Goal: Information Seeking & Learning: Find specific fact

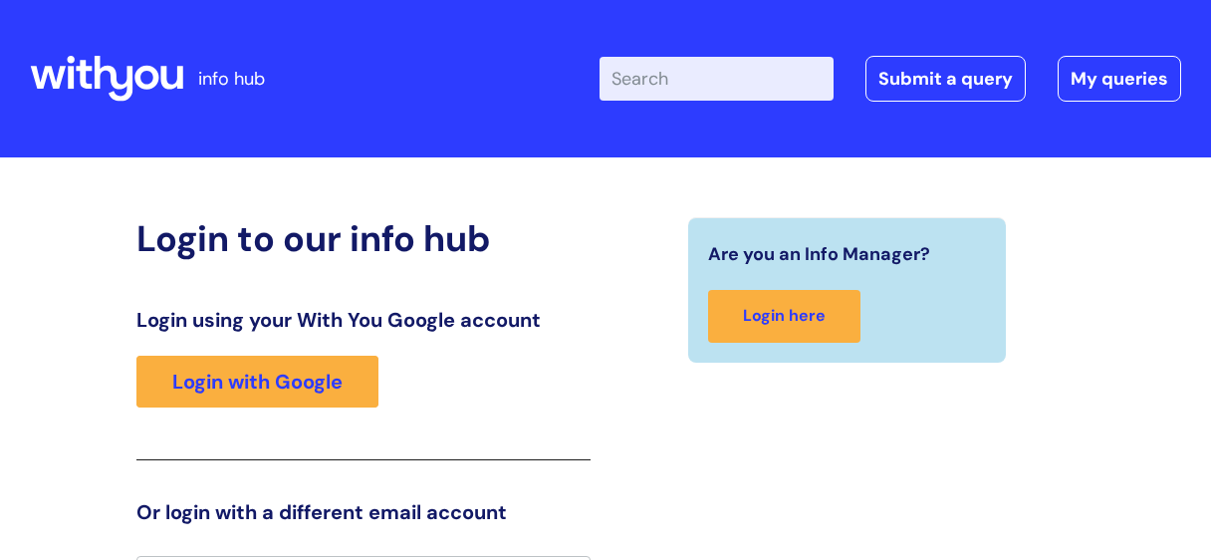
scroll to position [40, 0]
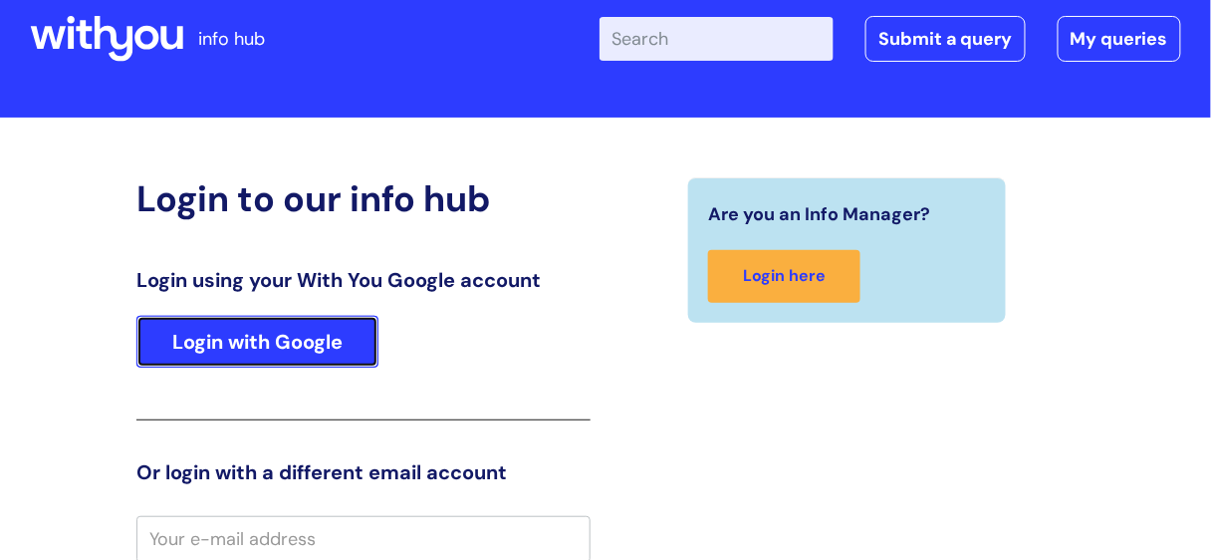
click at [216, 339] on link "Login with Google" at bounding box center [257, 342] width 242 height 52
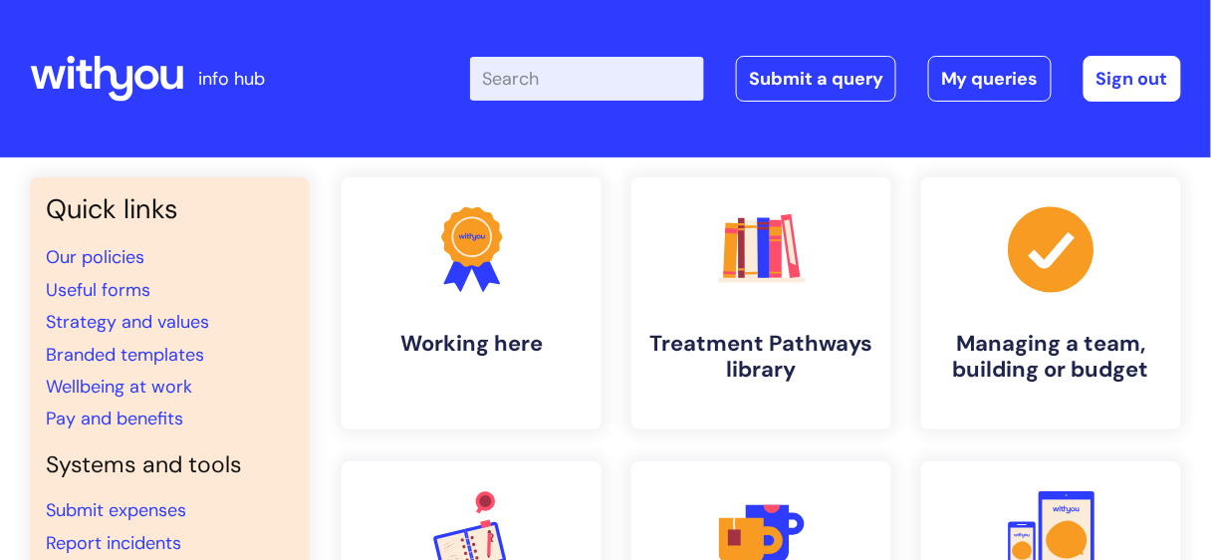
click at [527, 70] on input "Enter your search term here..." at bounding box center [587, 79] width 234 height 44
click at [75, 259] on link "Our policies" at bounding box center [95, 257] width 99 height 24
click at [150, 385] on link "Wellbeing at work" at bounding box center [119, 386] width 146 height 24
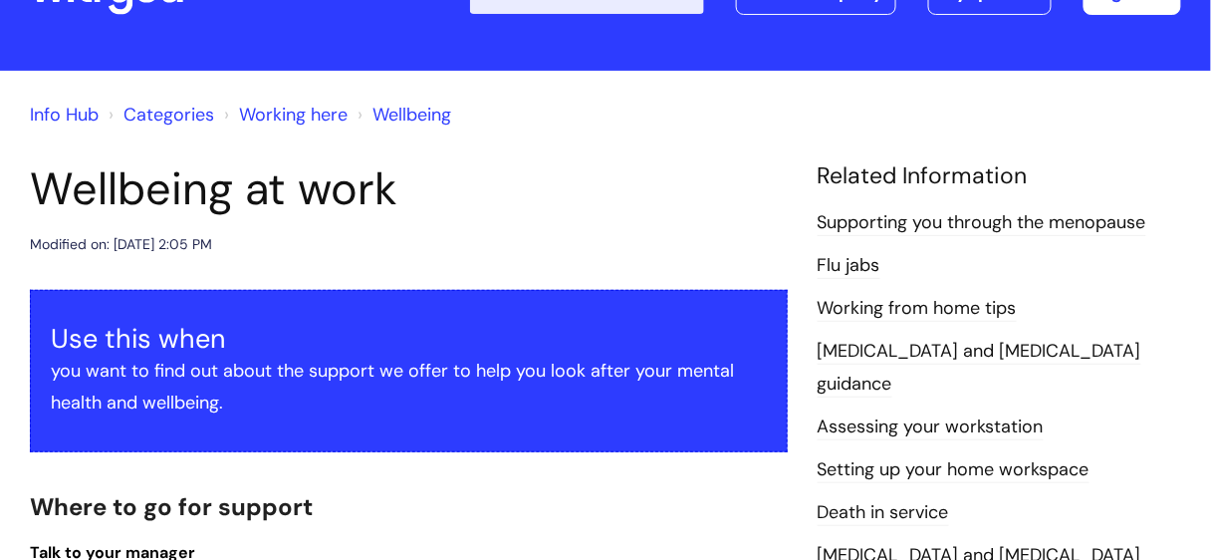
scroll to position [101, 0]
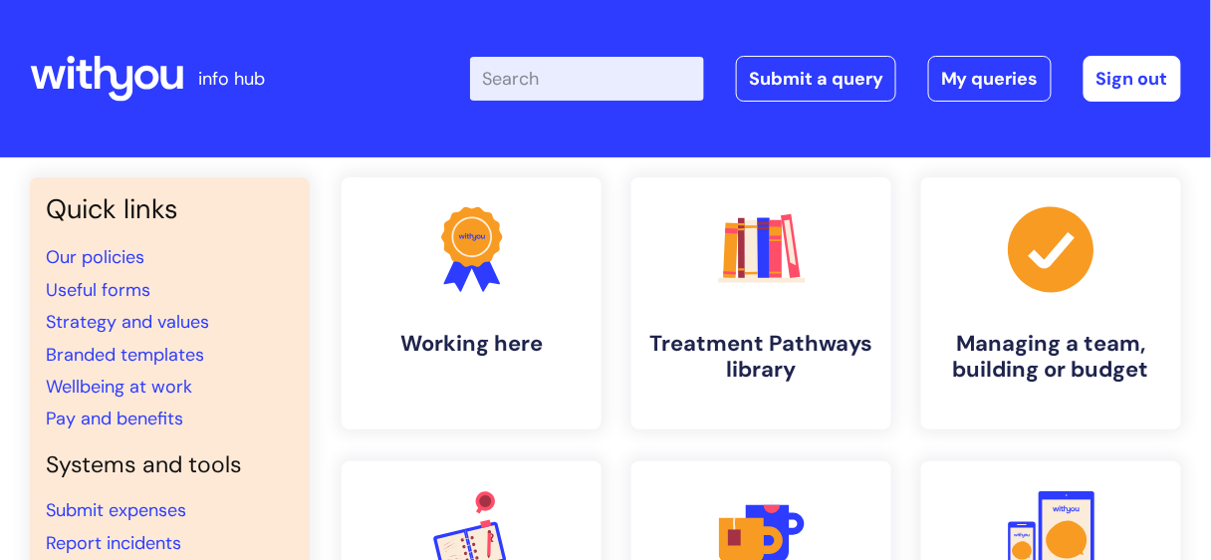
click at [526, 83] on input "Enter your search term here..." at bounding box center [587, 79] width 234 height 44
type input "s"
type input "carer"
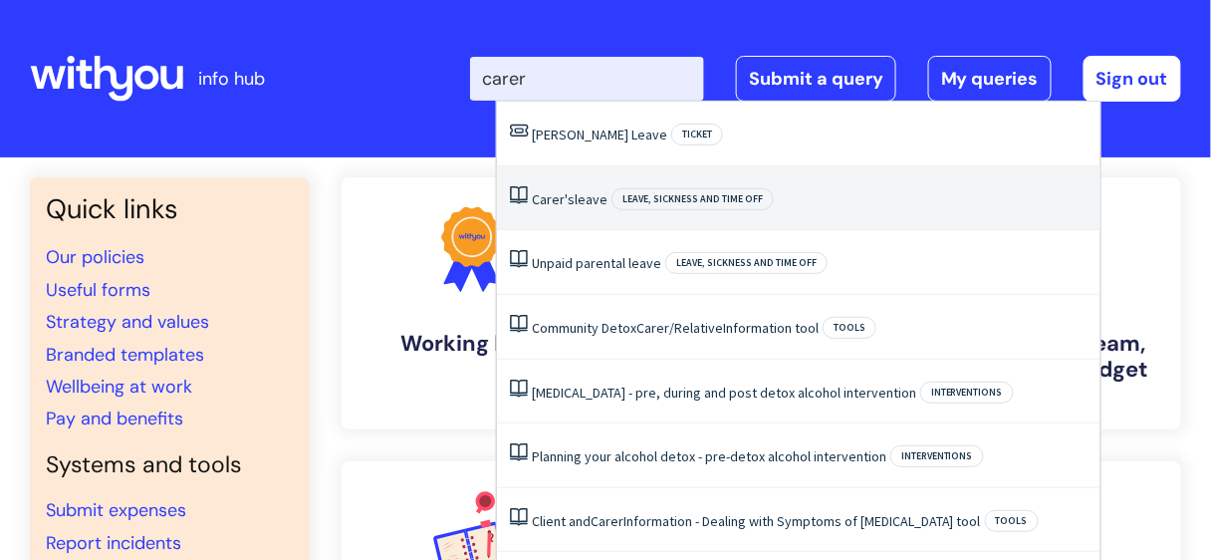
click at [565, 200] on span "Carer's" at bounding box center [553, 199] width 43 height 18
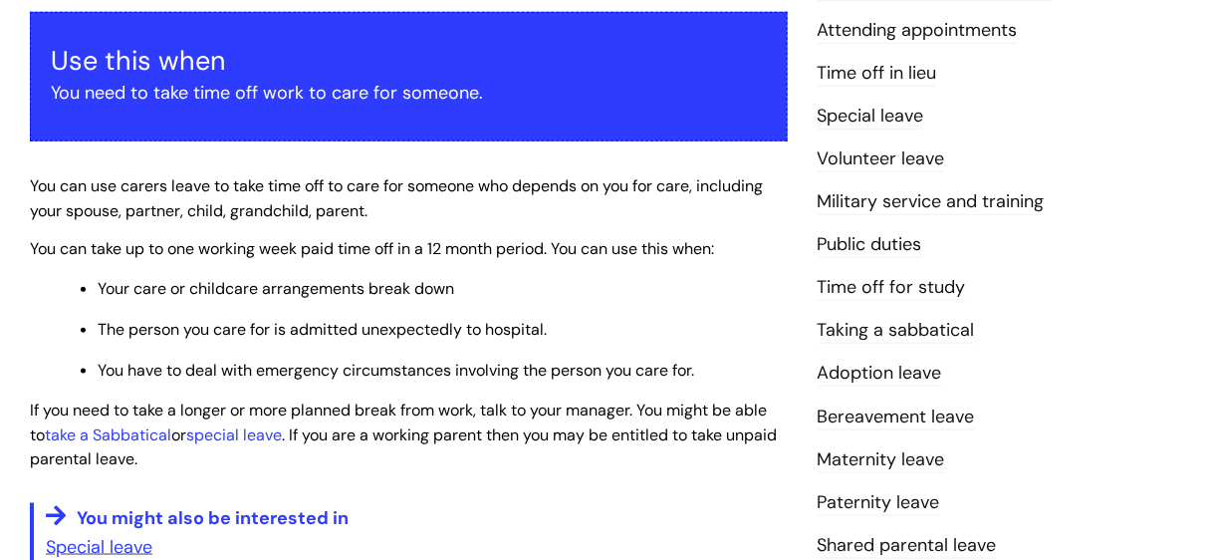
scroll to position [359, 0]
